Goal: Task Accomplishment & Management: Manage account settings

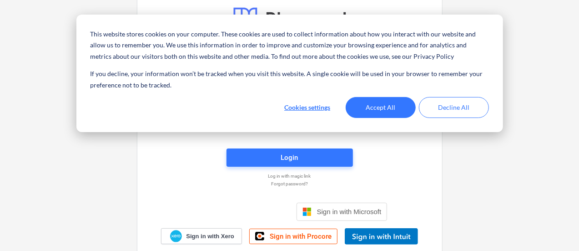
type input "[PERSON_NAME][EMAIL_ADDRESS][PERSON_NAME][DOMAIN_NAME]"
click at [395, 107] on button "Accept All" at bounding box center [381, 107] width 70 height 21
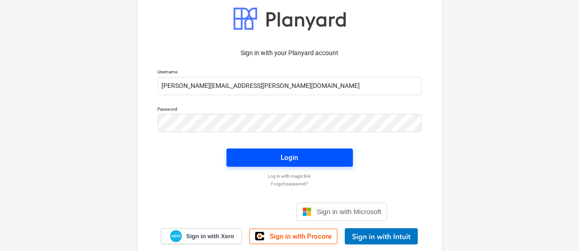
click at [326, 155] on span "Login" at bounding box center [290, 158] width 105 height 12
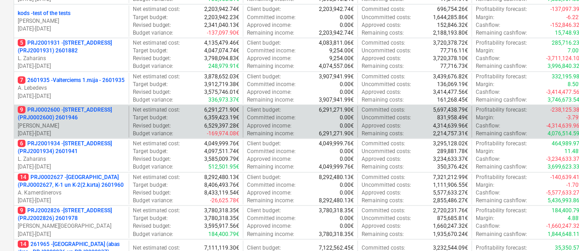
scroll to position [273, 0]
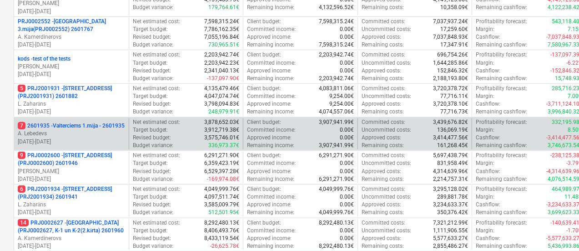
click at [99, 126] on p "7 2601935 - Valterciems 1.māja - 2601935" at bounding box center [71, 126] width 107 height 8
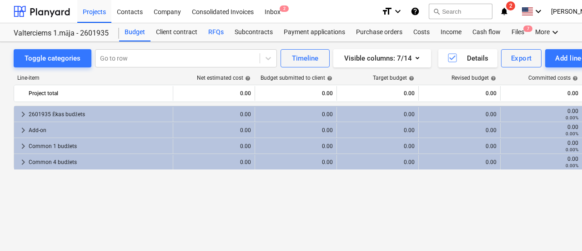
click at [211, 32] on div "RFQs" at bounding box center [216, 32] width 26 height 18
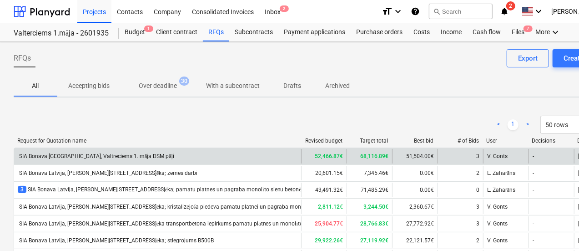
drag, startPoint x: 206, startPoint y: 142, endPoint x: 201, endPoint y: 152, distance: 11.6
click at [299, 147] on div "Request for Quotation name Revised budget Target total Best bid # of Bids User …" at bounding box center [350, 142] width 673 height 10
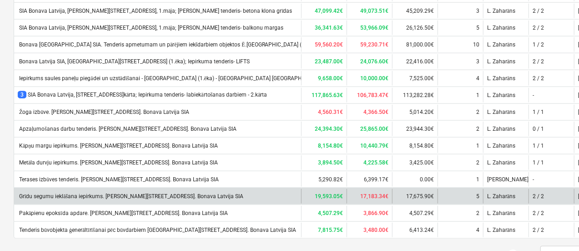
scroll to position [453, 0]
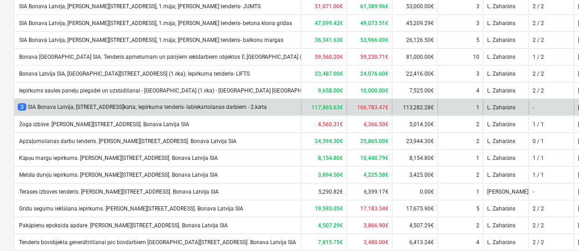
click at [135, 103] on div "3 SIA Bonava Latvija, [STREET_ADDRESS]kārta; Iepirkuma tenderis- labiekārtošana…" at bounding box center [143, 107] width 250 height 8
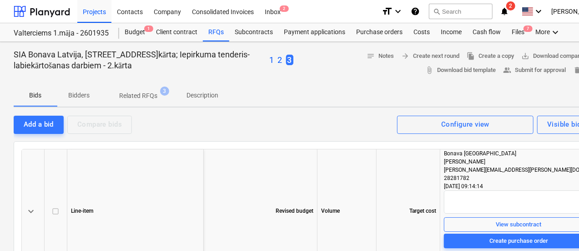
click at [283, 60] on p "2" at bounding box center [280, 60] width 5 height 11
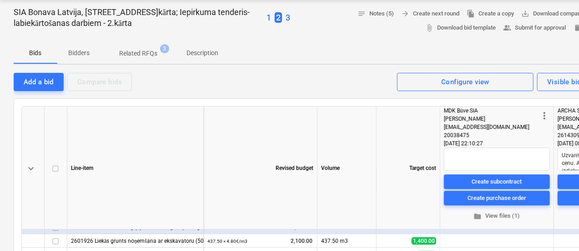
scroll to position [91, 0]
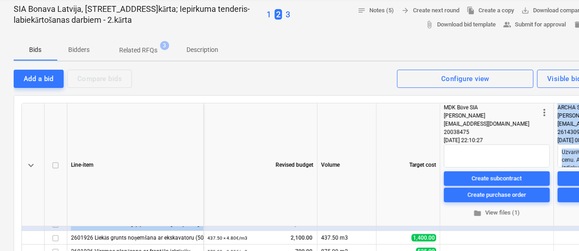
drag, startPoint x: 293, startPoint y: 227, endPoint x: 395, endPoint y: 221, distance: 101.6
click at [440, 218] on div "keyboard_arrow_down Line-item Revised budget Volume Target cost more_vert MDK B…" at bounding box center [311, 209] width 580 height 213
drag, startPoint x: 357, startPoint y: 228, endPoint x: 457, endPoint y: 223, distance: 100.7
click at [457, 223] on div "keyboard_arrow_down Line-item Revised budget Volume Target cost more_vert MDK B…" at bounding box center [311, 209] width 580 height 213
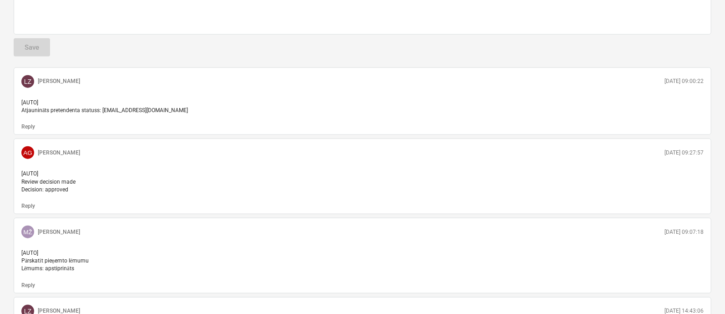
scroll to position [0, 0]
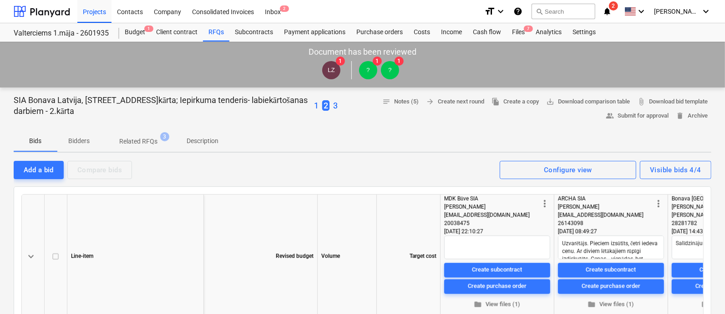
click at [350, 205] on div "Volume" at bounding box center [347, 255] width 59 height 123
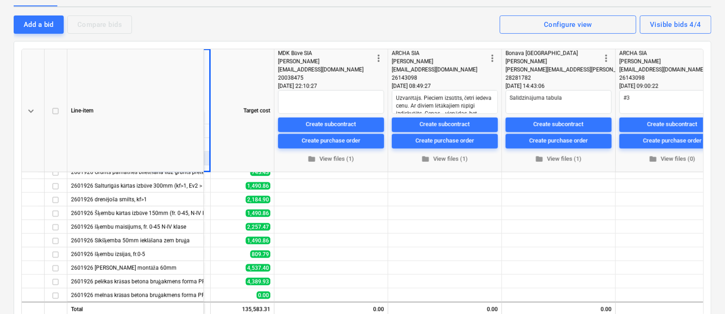
scroll to position [648, 34]
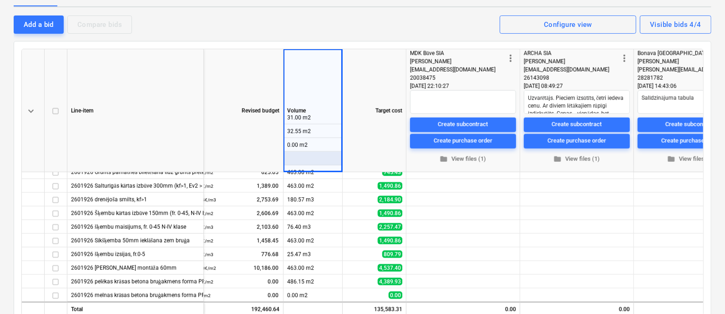
click at [376, 18] on div "Add a bid Compare bids Visible bids 4/4 Configure view" at bounding box center [363, 24] width 698 height 19
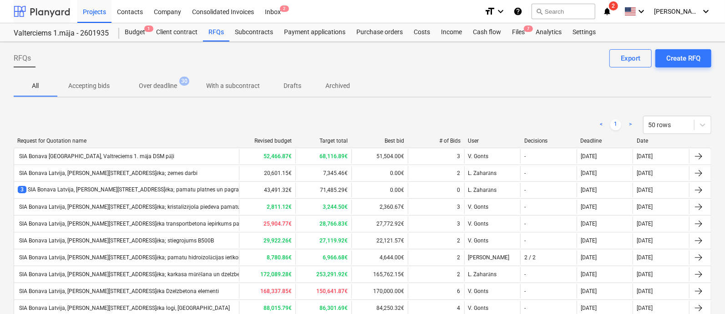
click at [62, 10] on div at bounding box center [42, 11] width 56 height 23
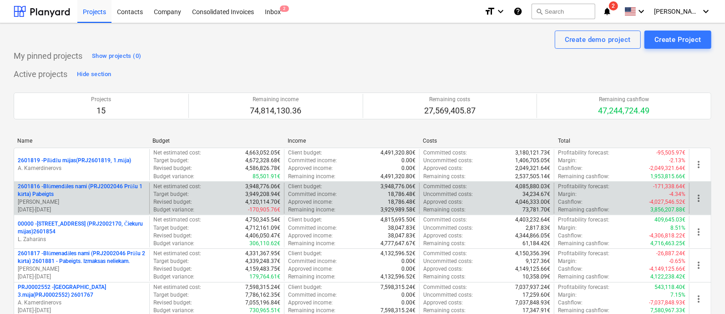
scroll to position [113, 0]
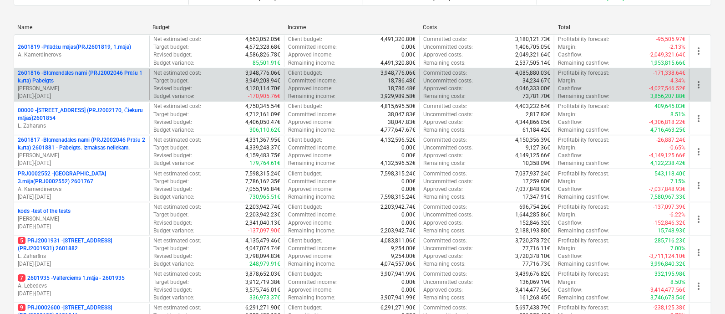
click at [108, 76] on p "2601816 - Blūmendāles nami (PRJ2002046 Prūšu 1 kārta) Pabeigts" at bounding box center [82, 76] width 128 height 15
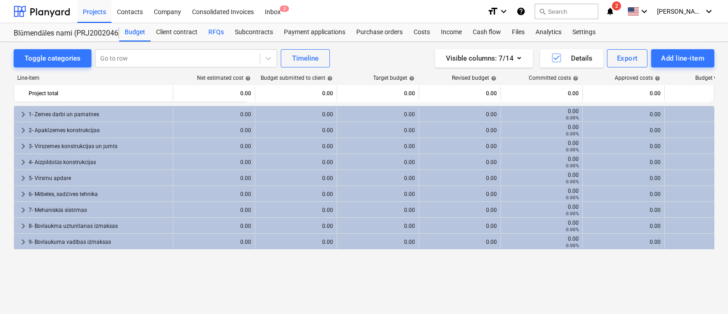
click at [215, 32] on div "RFQs" at bounding box center [216, 32] width 26 height 18
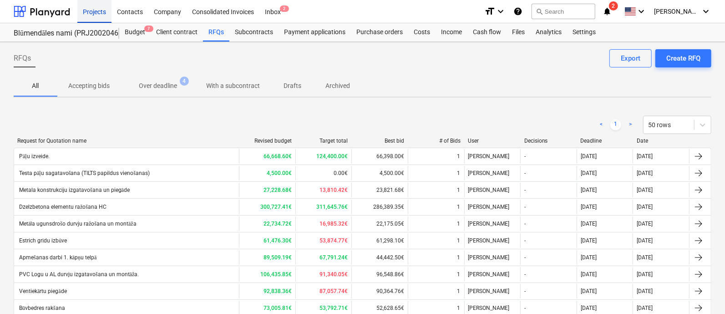
click at [91, 9] on div "Projects" at bounding box center [94, 11] width 34 height 23
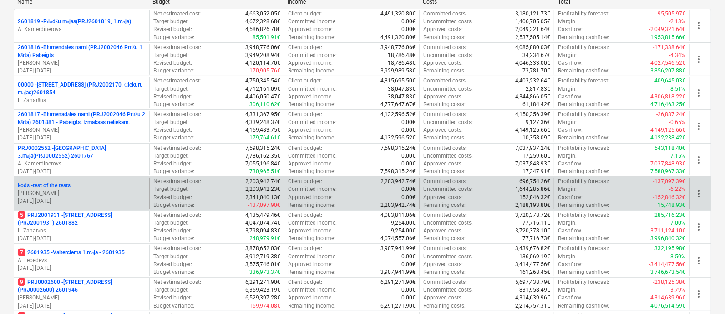
scroll to position [171, 0]
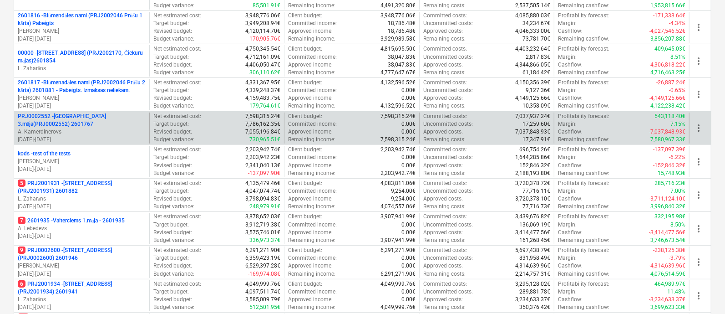
click at [73, 124] on p "PRJ0002552 - [GEOGRAPHIC_DATA] 3.māja(PRJ0002552) 2601767" at bounding box center [82, 119] width 128 height 15
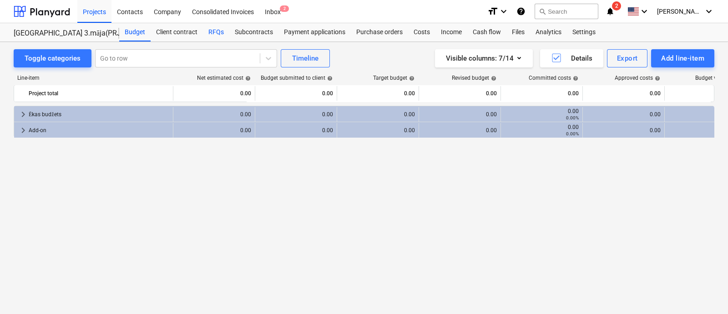
click at [210, 30] on div "RFQs" at bounding box center [216, 32] width 26 height 18
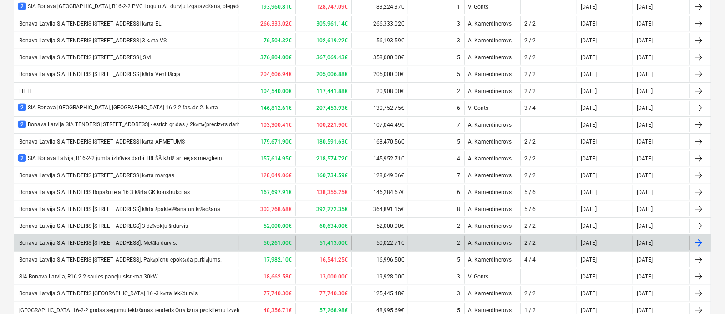
scroll to position [267, 0]
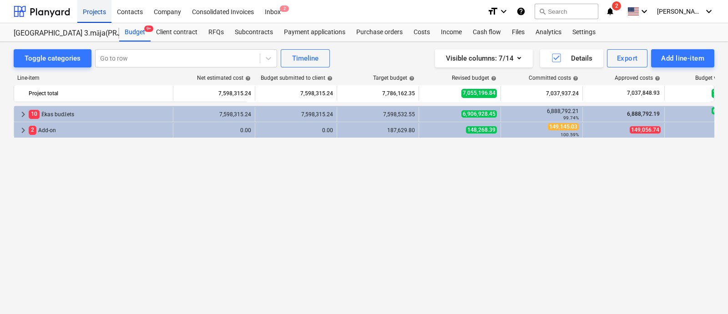
click at [99, 15] on div "Projects" at bounding box center [94, 11] width 34 height 23
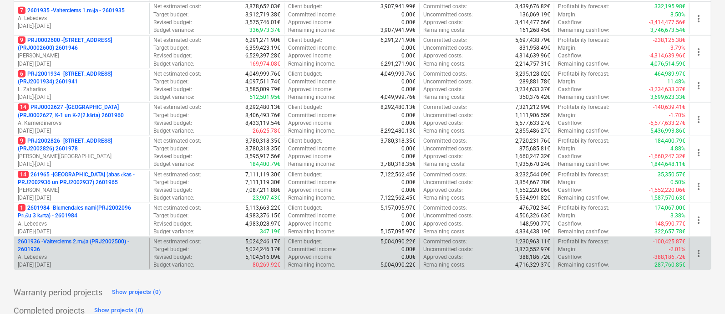
scroll to position [409, 0]
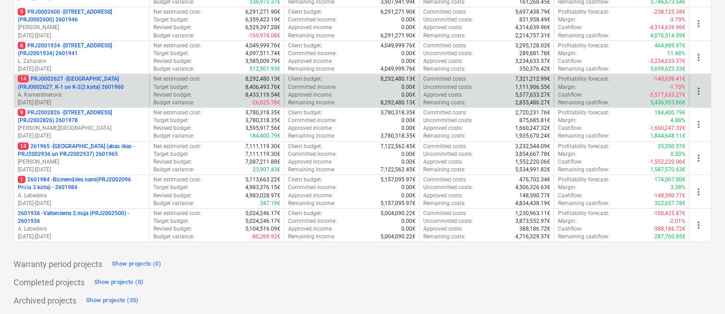
click at [95, 94] on p "A. Kamerdinerovs" at bounding box center [82, 95] width 128 height 8
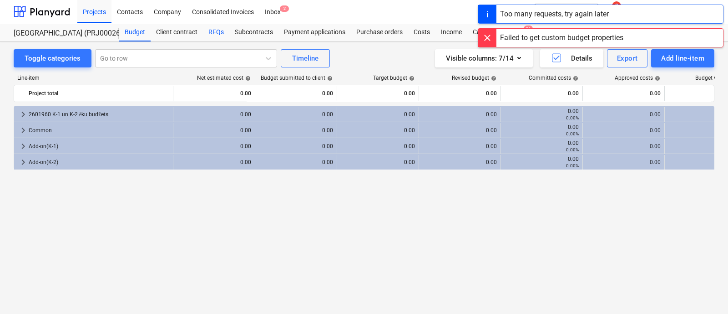
click at [215, 30] on div "RFQs" at bounding box center [216, 32] width 26 height 18
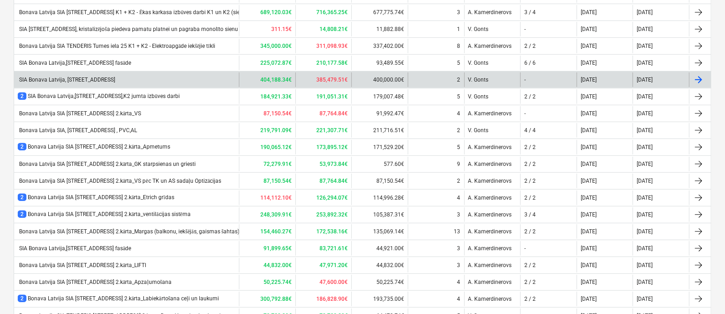
scroll to position [227, 0]
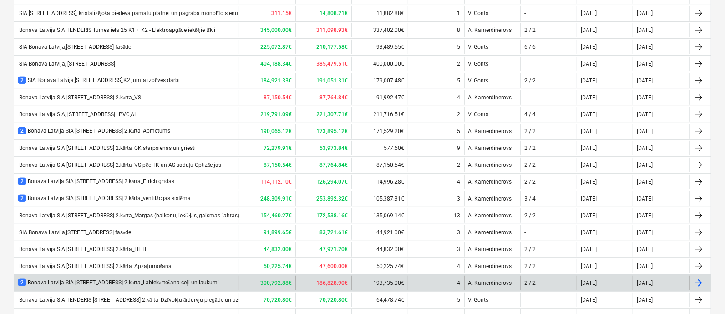
click at [185, 250] on div "2 Bonava Latvija SIA [STREET_ADDRESS] 2.kārta_Labiekārtošana ceļi un laukumi" at bounding box center [118, 282] width 201 height 8
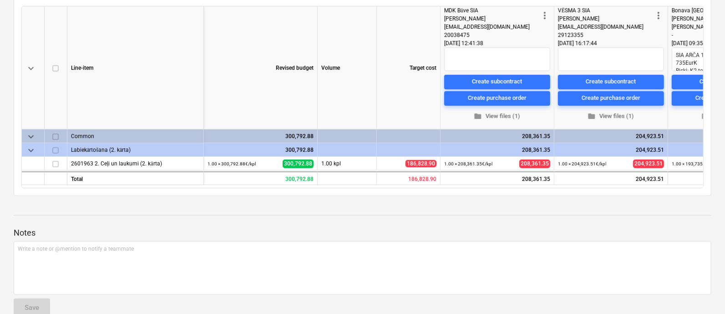
scroll to position [171, 0]
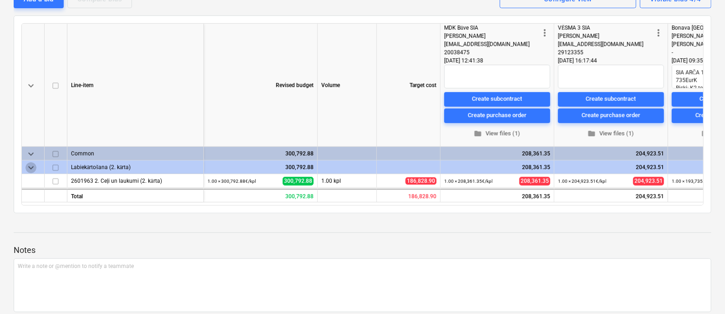
click at [30, 171] on span "keyboard_arrow_down" at bounding box center [30, 167] width 11 height 11
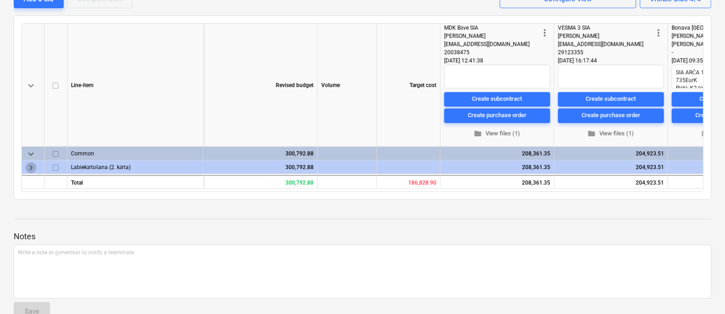
click at [30, 171] on span "keyboard_arrow_right" at bounding box center [30, 167] width 11 height 11
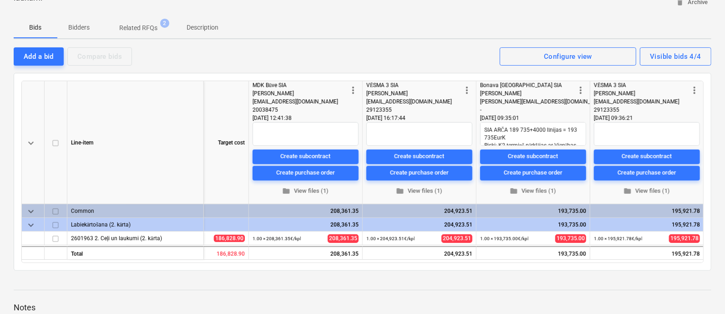
scroll to position [0, 0]
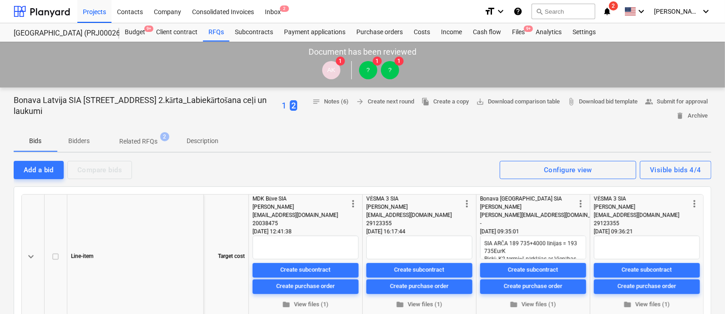
click at [286, 106] on p "1" at bounding box center [284, 105] width 5 height 11
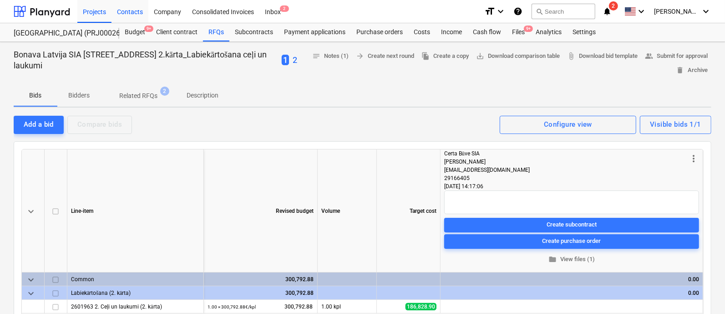
click at [127, 11] on div "Contacts" at bounding box center [129, 11] width 37 height 23
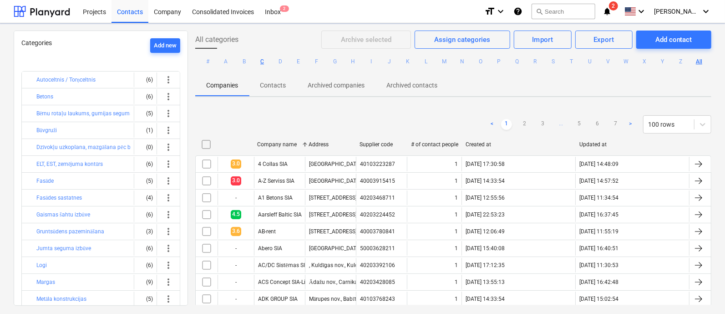
click at [264, 62] on button "C" at bounding box center [262, 61] width 11 height 11
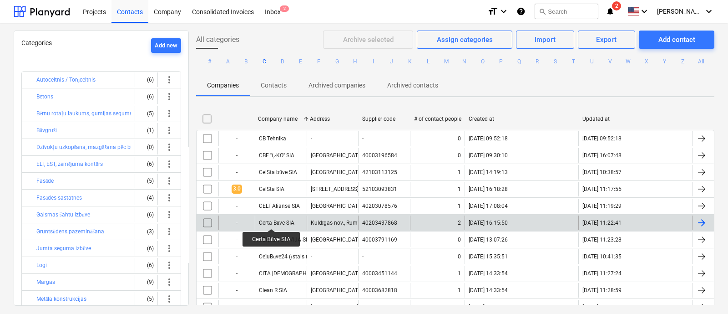
click at [272, 220] on div "Certa Būve SIA" at bounding box center [276, 222] width 35 height 7
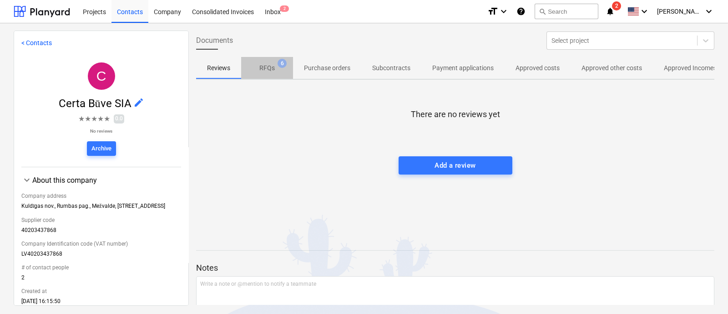
click at [271, 67] on p "RFQs" at bounding box center [266, 68] width 15 height 10
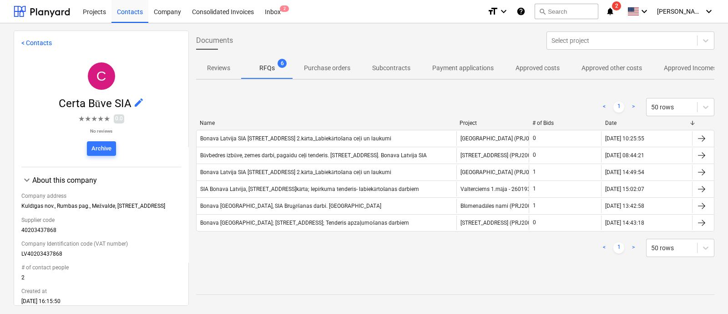
drag, startPoint x: 337, startPoint y: 124, endPoint x: 463, endPoint y: 125, distance: 126.0
click at [463, 125] on div at bounding box center [456, 123] width 16 height 6
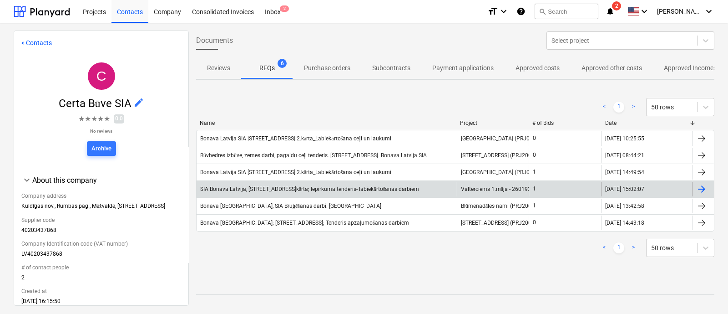
click at [375, 186] on div "SIA Bonava Latvija, [STREET_ADDRESS]kārta; Iepirkuma tenderis- labiekārtošanas …" at bounding box center [309, 189] width 219 height 7
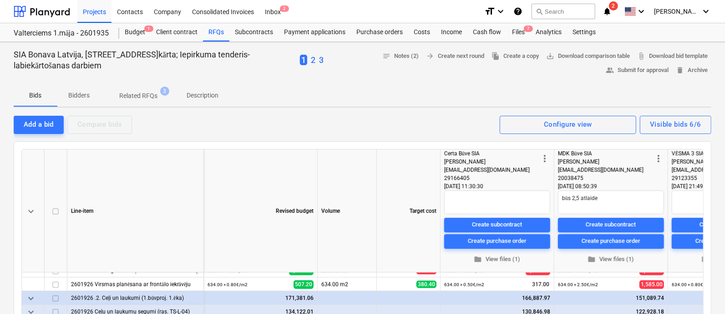
scroll to position [398, 0]
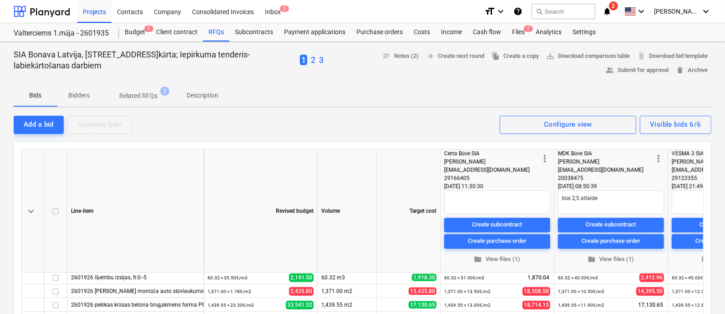
type textarea "x"
click at [582, 11] on span "[PERSON_NAME]" at bounding box center [677, 11] width 46 height 7
click at [49, 11] on div at bounding box center [362, 157] width 725 height 314
click at [49, 11] on div at bounding box center [42, 11] width 56 height 23
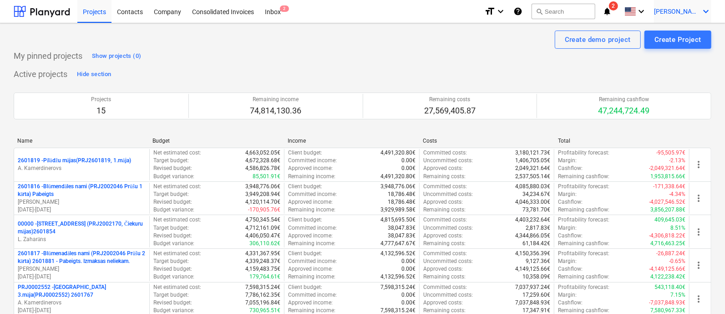
click at [582, 8] on span "[PERSON_NAME]" at bounding box center [677, 11] width 46 height 7
click at [582, 51] on div "Log out" at bounding box center [684, 50] width 55 height 15
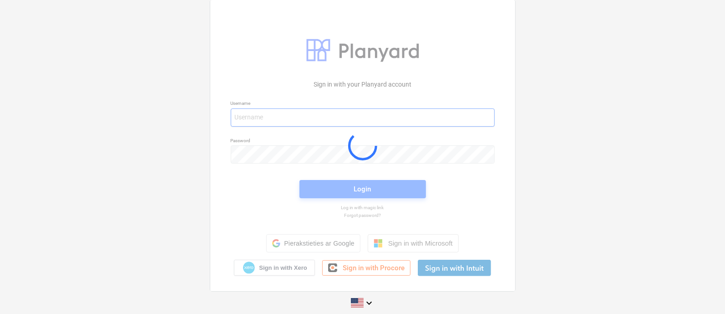
type input "[PERSON_NAME][EMAIL_ADDRESS][PERSON_NAME][DOMAIN_NAME]"
